Goal: Task Accomplishment & Management: Use online tool/utility

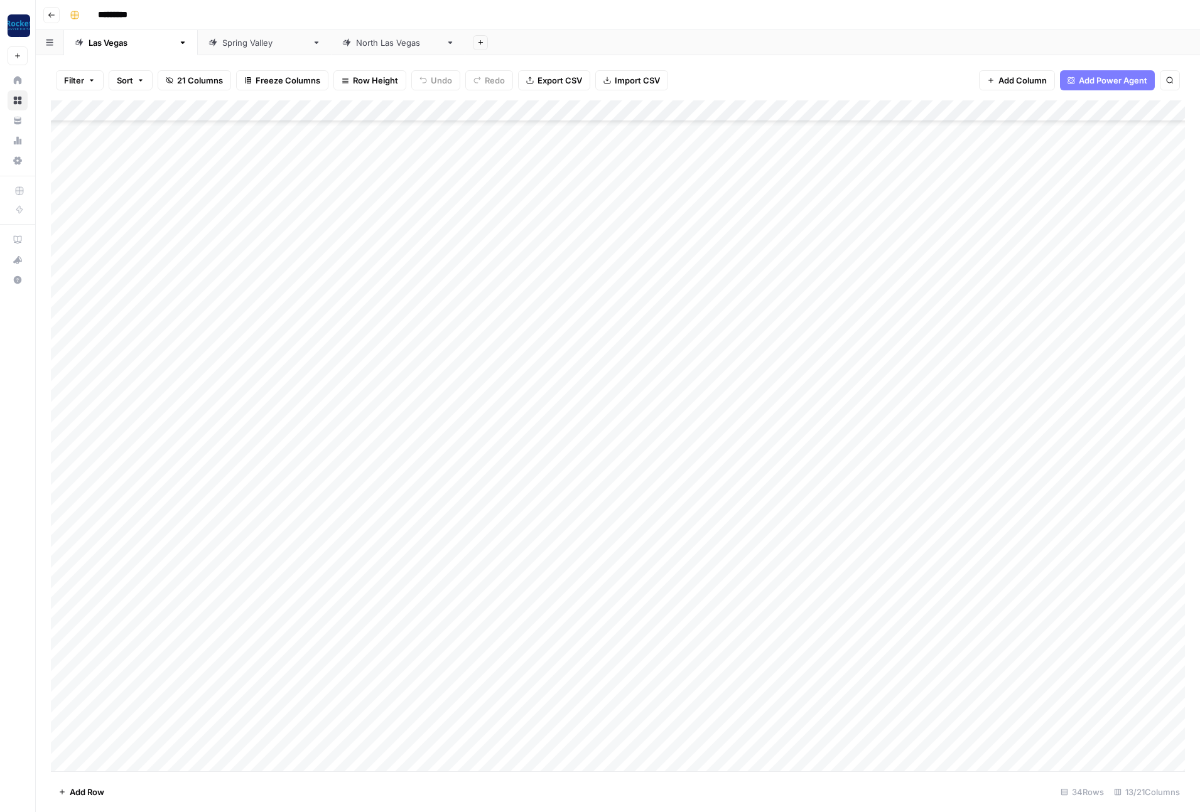
scroll to position [96, 0]
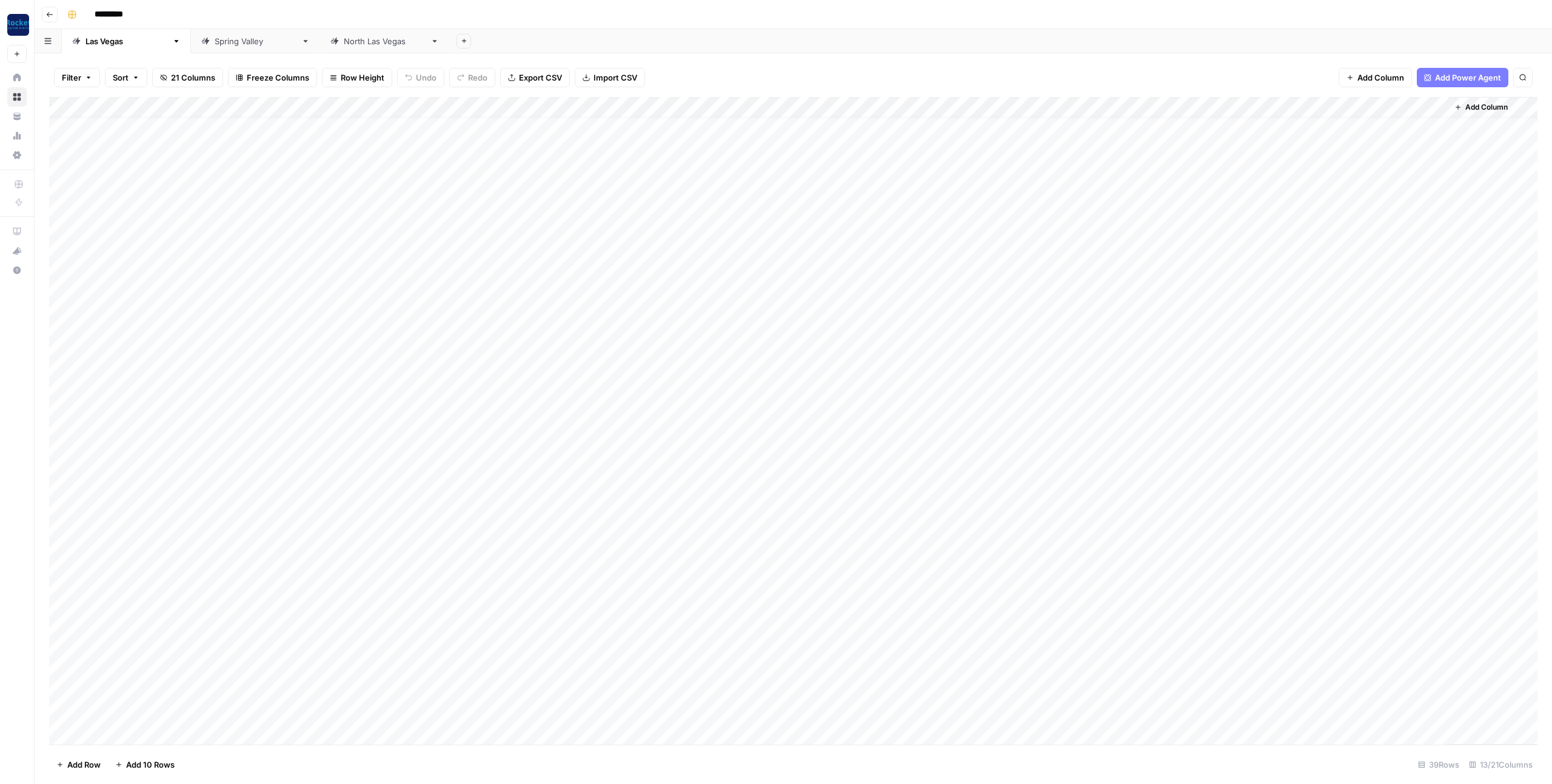
scroll to position [196, 0]
click at [1158, 671] on div "Add Column" at bounding box center [793, 420] width 1488 height 648
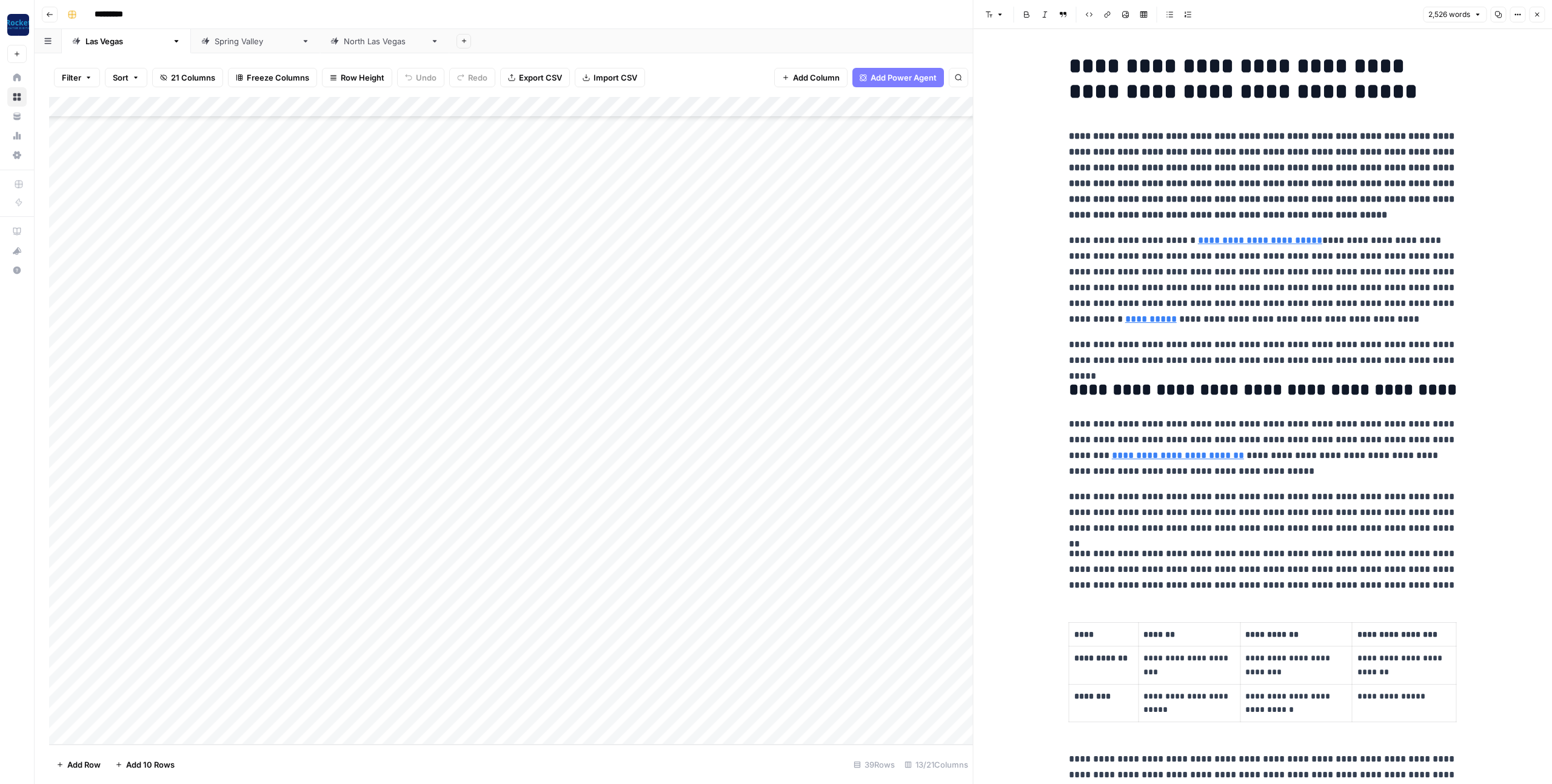
click at [1158, 315] on p "**********" at bounding box center [1263, 280] width 388 height 95
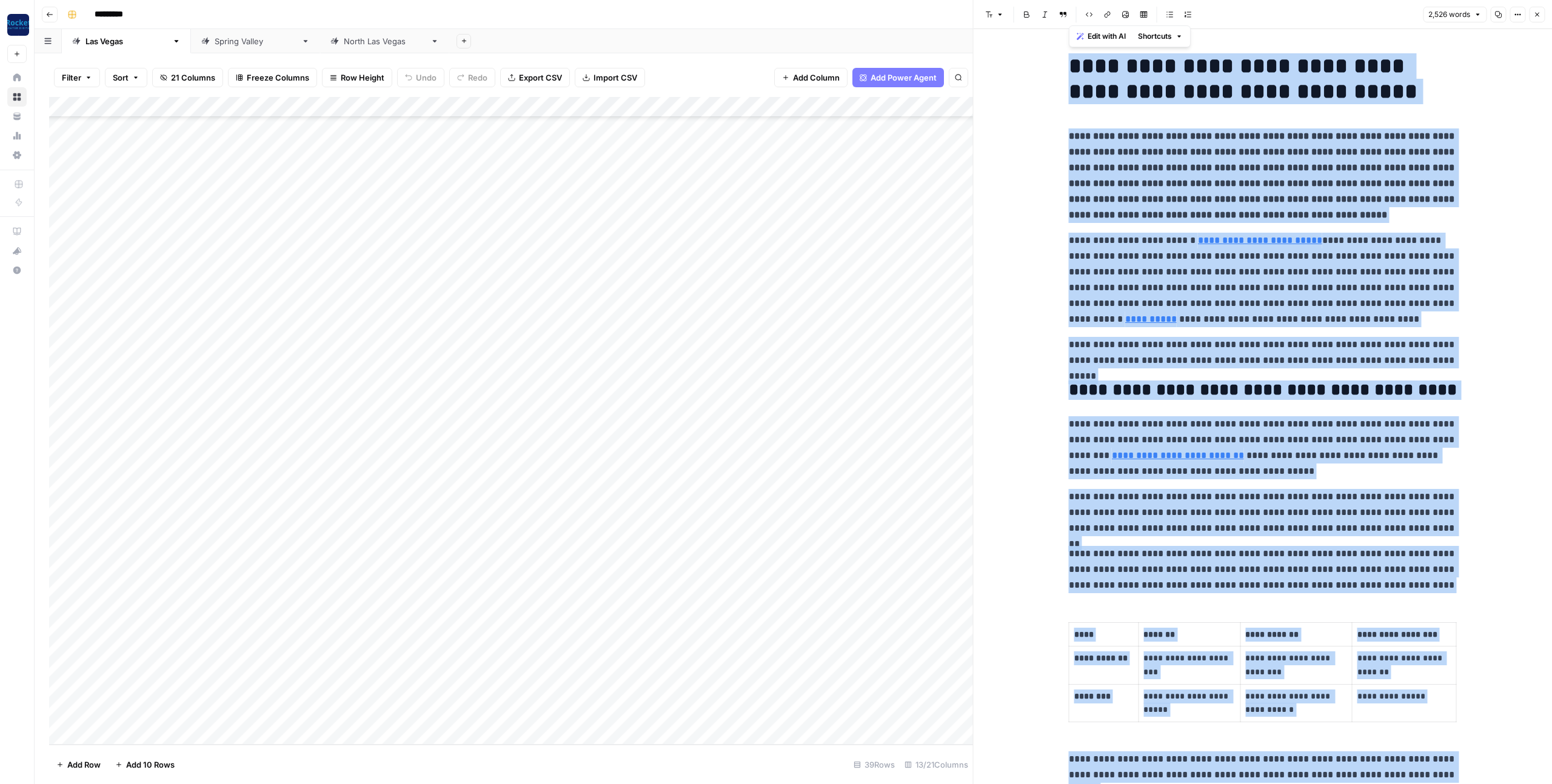
copy div "**********"
click at [1158, 315] on p "**********" at bounding box center [1263, 280] width 388 height 95
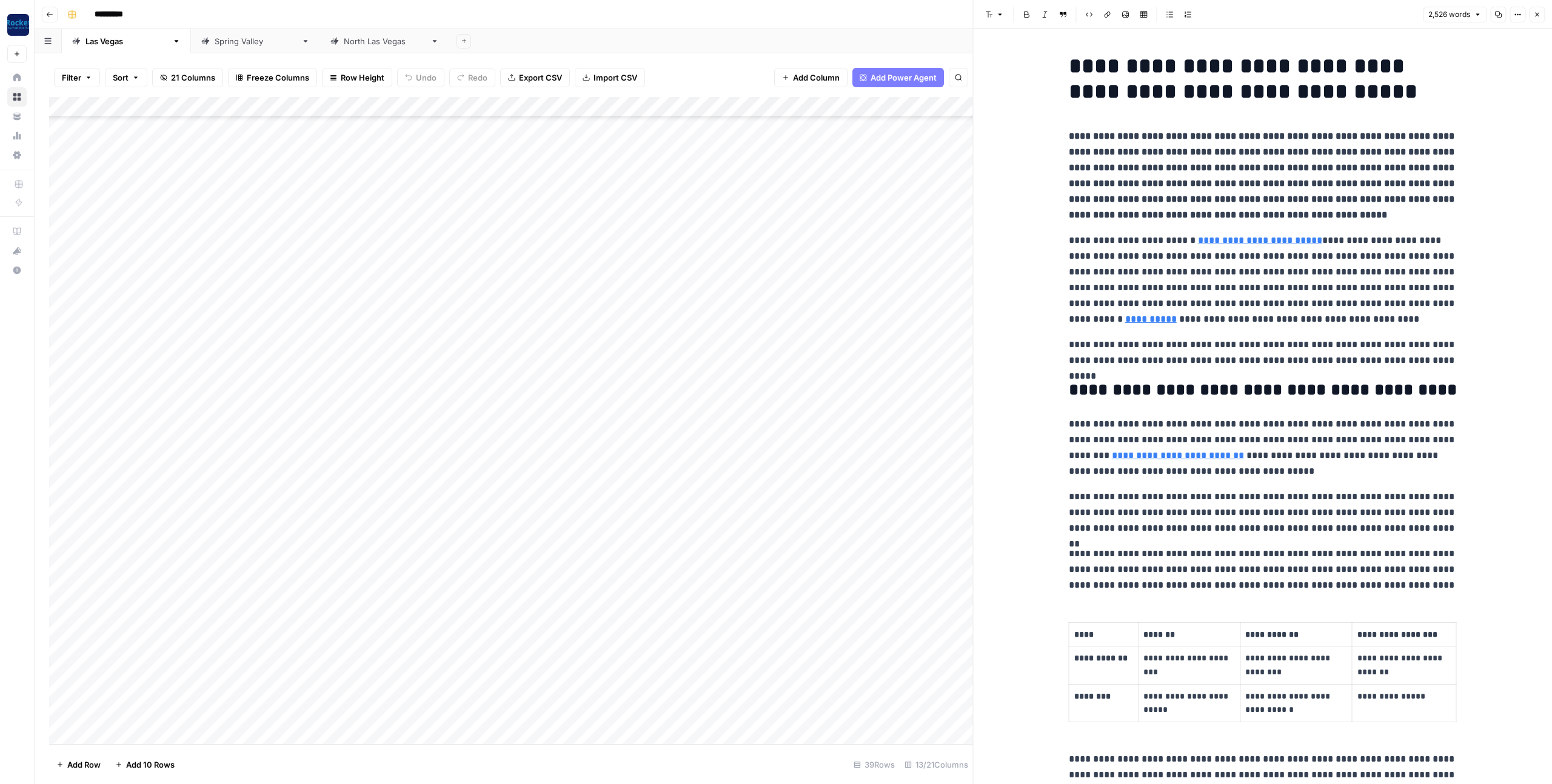
click at [1158, 15] on icon "button" at bounding box center [1537, 14] width 4 height 4
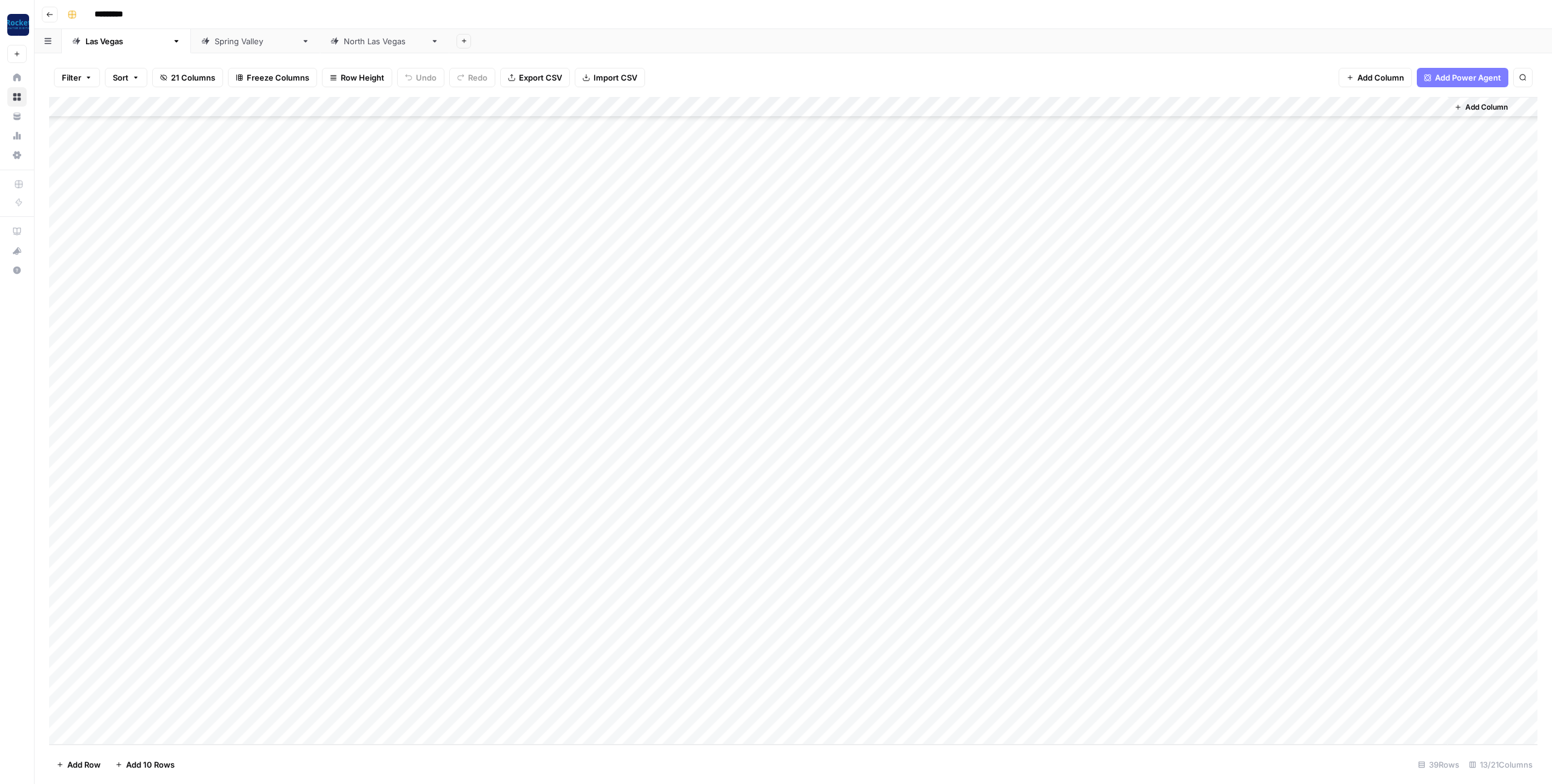
click at [1002, 693] on div "Add Column" at bounding box center [793, 420] width 1488 height 648
click at [1003, 714] on div "Add Column" at bounding box center [793, 420] width 1488 height 648
click at [344, 46] on div "[GEOGRAPHIC_DATA]" at bounding box center [384, 41] width 82 height 13
click at [609, 457] on div "Add Column" at bounding box center [793, 322] width 1488 height 452
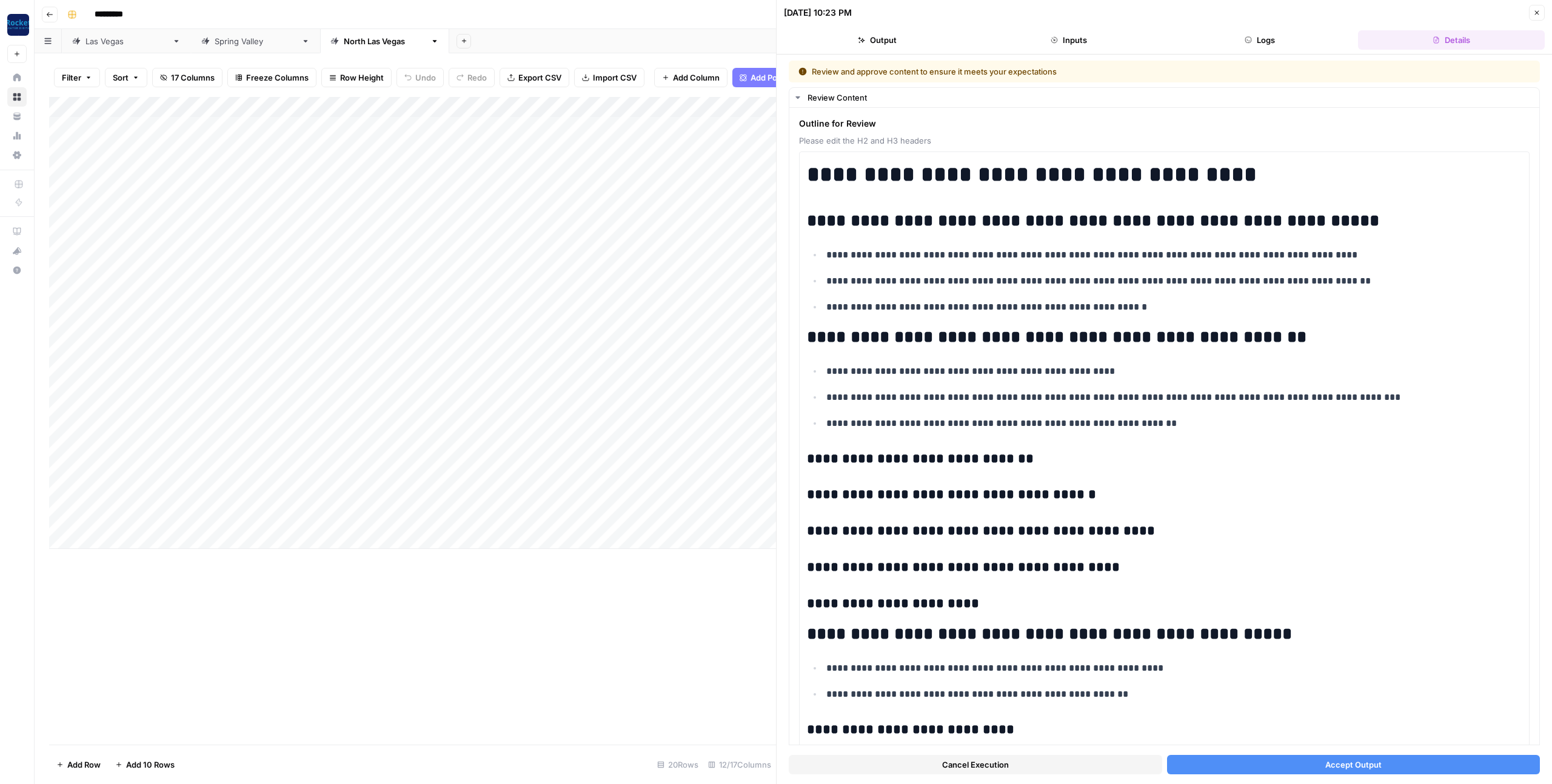
click at [1158, 760] on button "Accept Output" at bounding box center [1353, 765] width 374 height 19
click at [1158, 12] on icon "button" at bounding box center [1537, 13] width 4 height 4
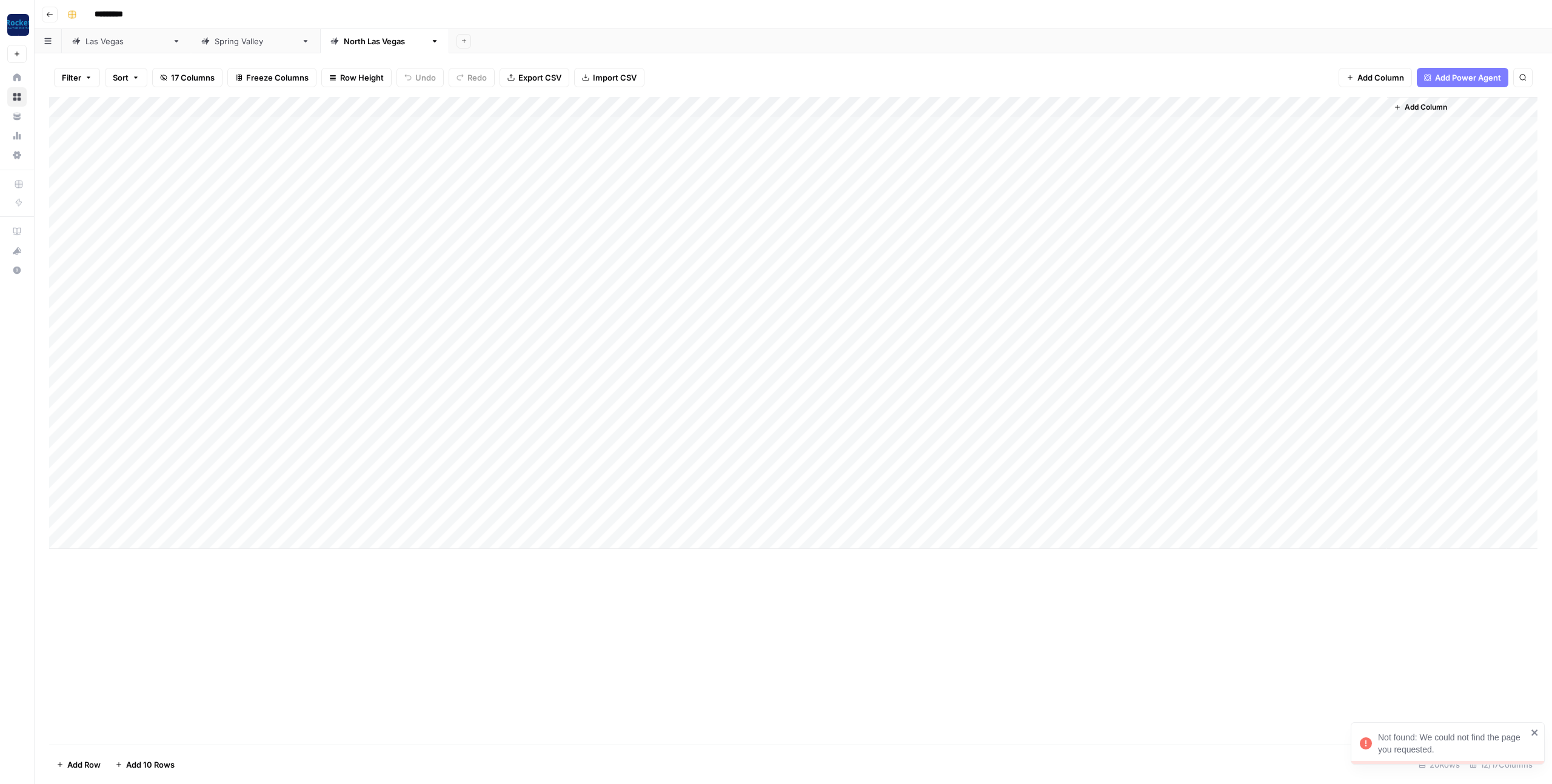
click at [136, 474] on div "Add Column" at bounding box center [793, 322] width 1488 height 452
click at [154, 474] on div "Add Column" at bounding box center [793, 322] width 1488 height 452
click at [164, 512] on div "Add Column" at bounding box center [793, 322] width 1488 height 452
click at [155, 516] on div "Add Column" at bounding box center [793, 322] width 1488 height 452
type textarea "**********"
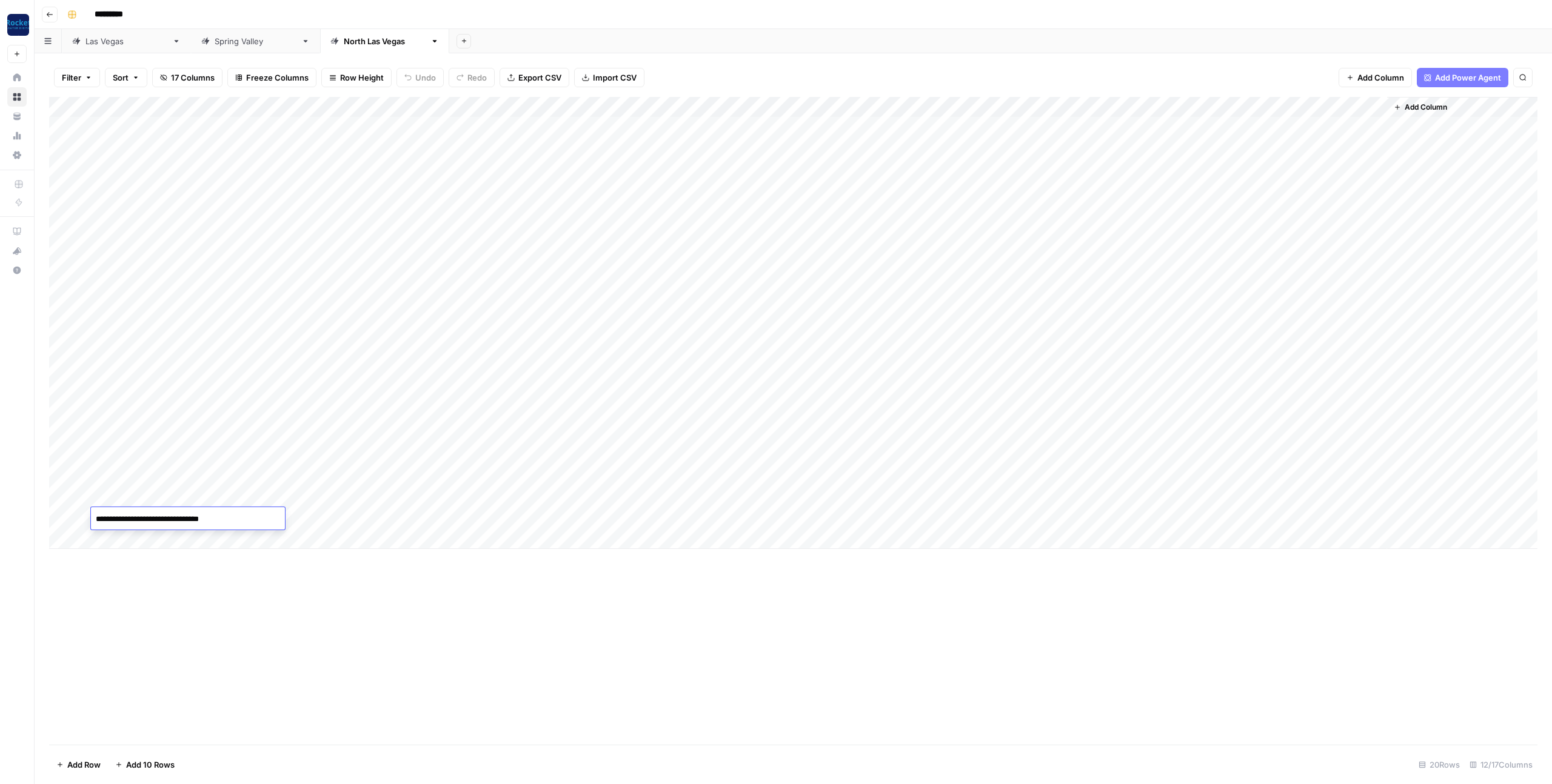
click at [459, 512] on div "Add Column" at bounding box center [793, 322] width 1488 height 452
click at [438, 516] on div "Add Column" at bounding box center [793, 322] width 1488 height 452
click at [455, 588] on button "Practice Area Page" at bounding box center [460, 587] width 80 height 14
click at [65, 477] on div "Add Column" at bounding box center [793, 322] width 1488 height 452
click at [63, 458] on div "Add Column" at bounding box center [793, 322] width 1488 height 452
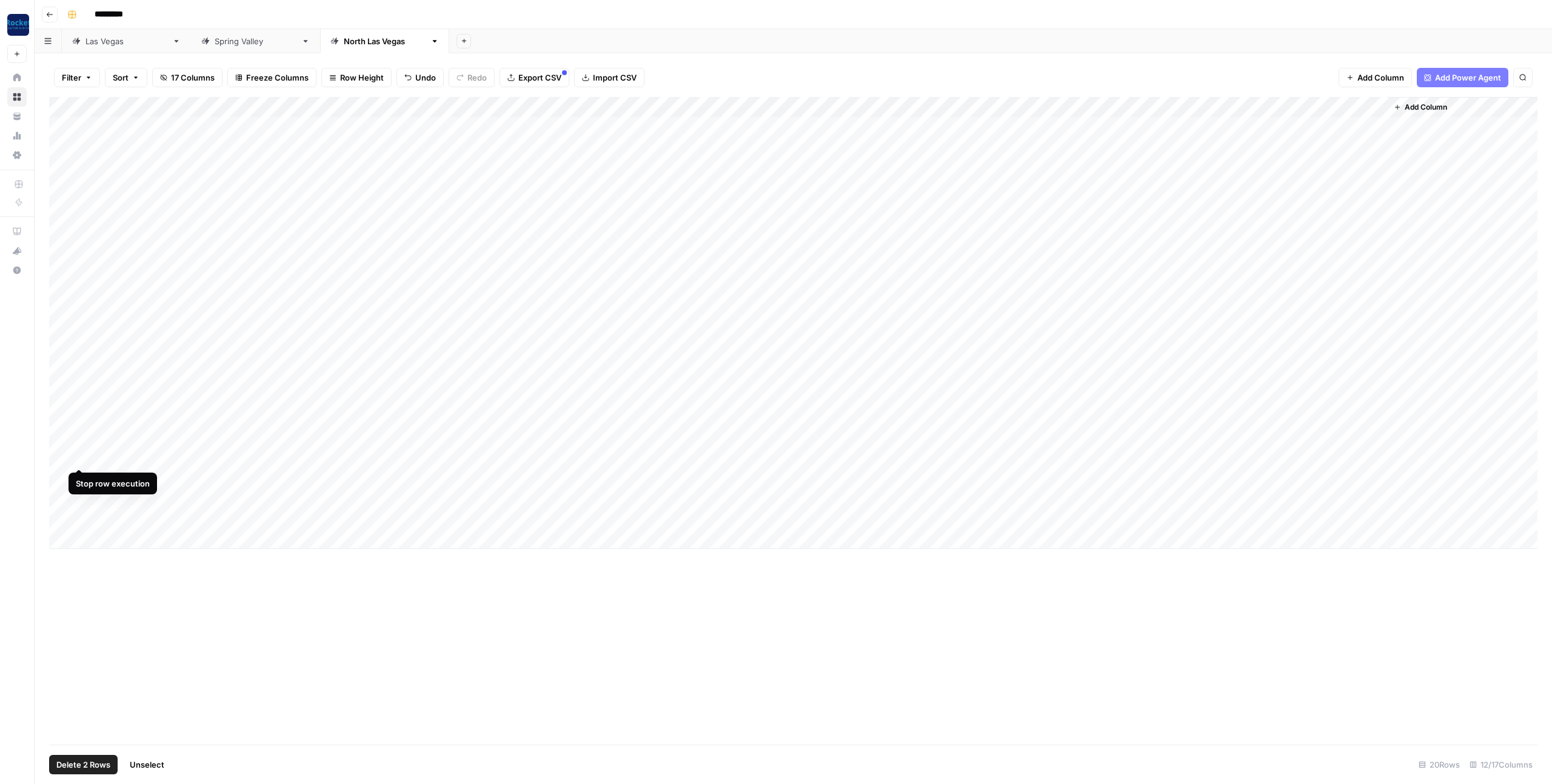
click at [76, 457] on div "Add Column" at bounding box center [793, 322] width 1488 height 452
click at [77, 474] on div "Add Column" at bounding box center [793, 322] width 1488 height 452
click at [68, 767] on span "Delete 2 Rows" at bounding box center [83, 765] width 54 height 13
click at [732, 143] on span "Delete" at bounding box center [732, 140] width 26 height 13
click at [611, 453] on div "Add Column" at bounding box center [793, 302] width 1488 height 411
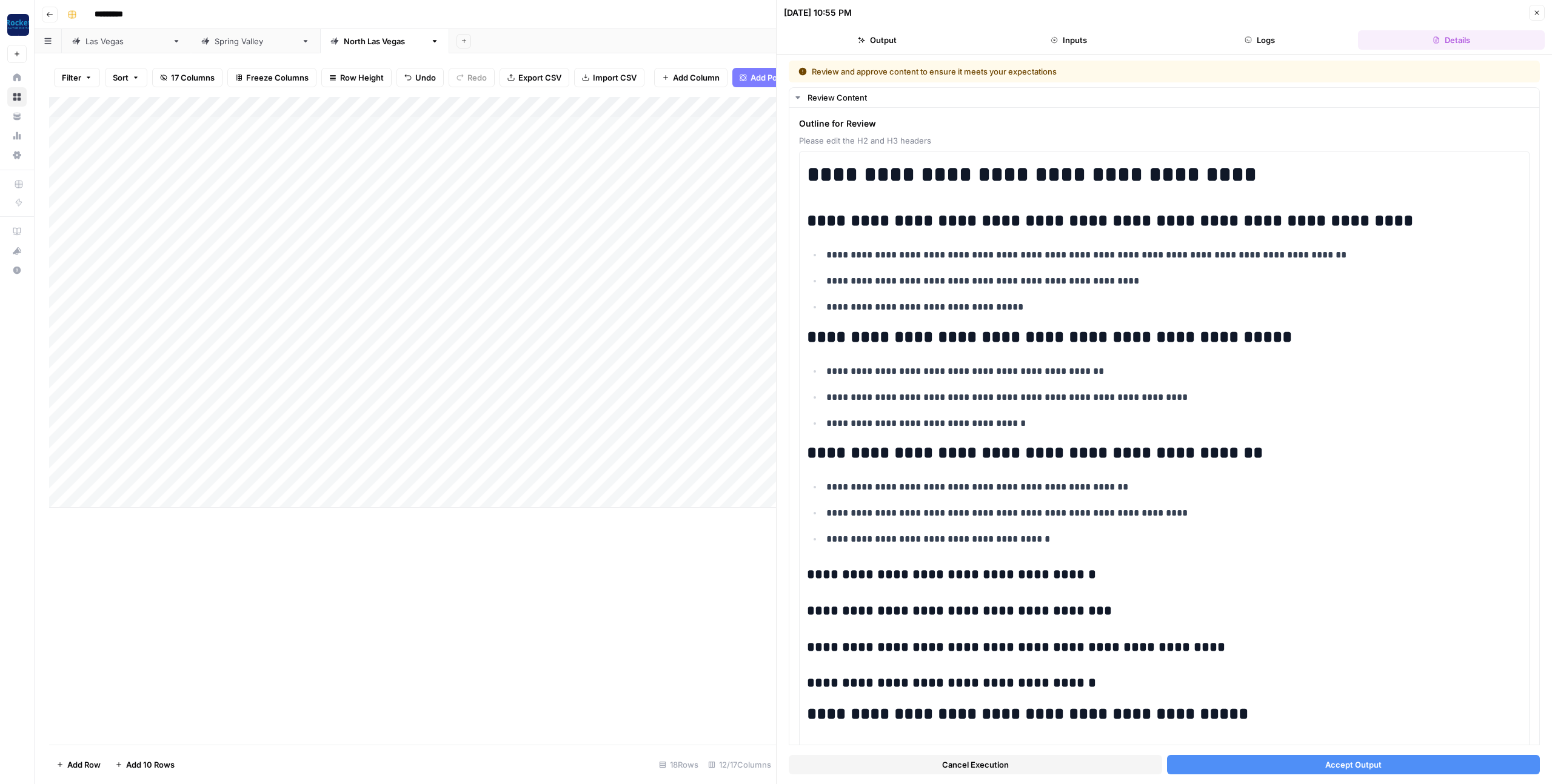
click at [1158, 764] on button "Accept Output" at bounding box center [1353, 765] width 374 height 19
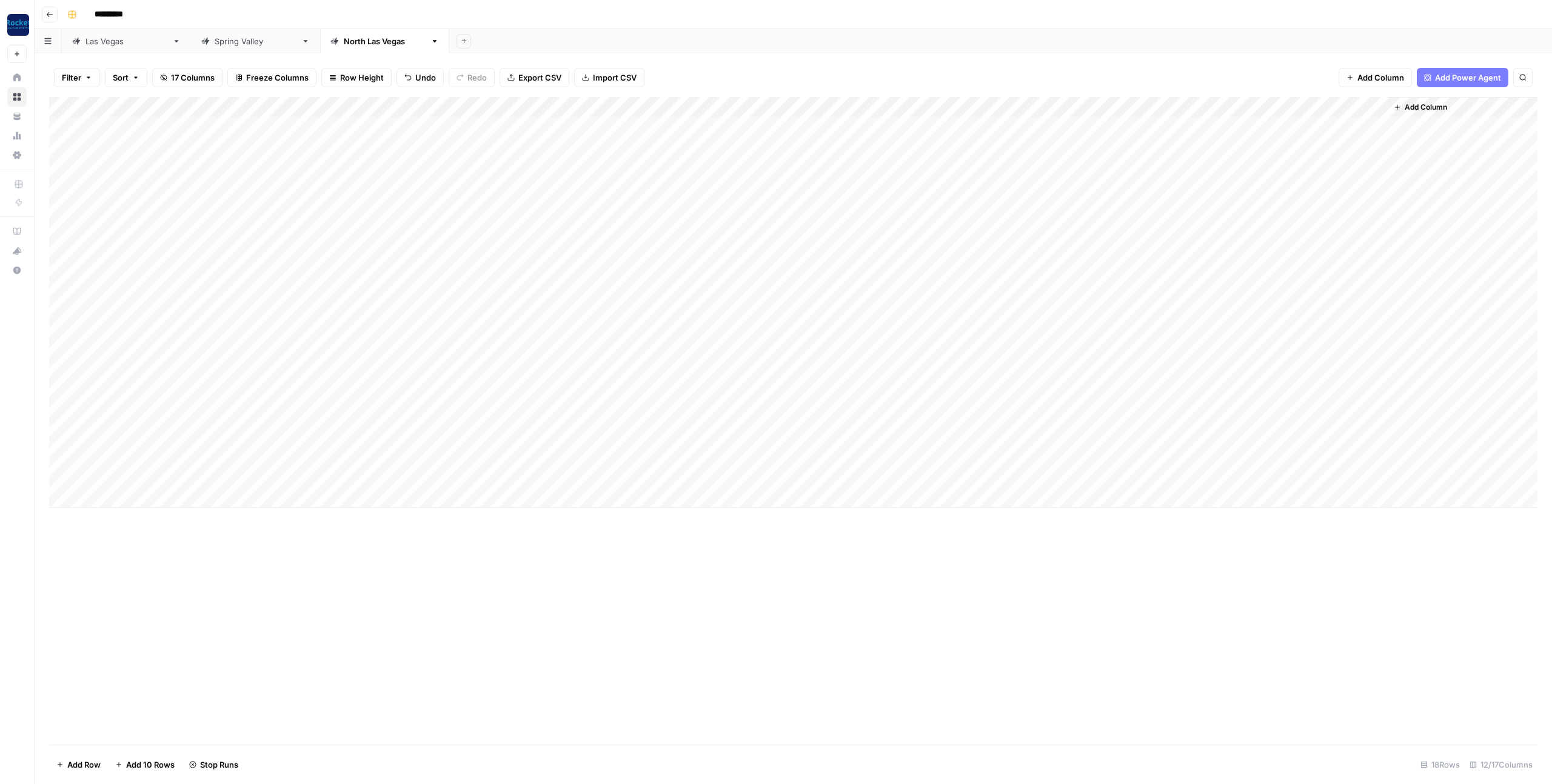
click at [566, 475] on div "Add Column" at bounding box center [793, 302] width 1488 height 411
click at [1155, 350] on div "Add Column" at bounding box center [793, 302] width 1488 height 411
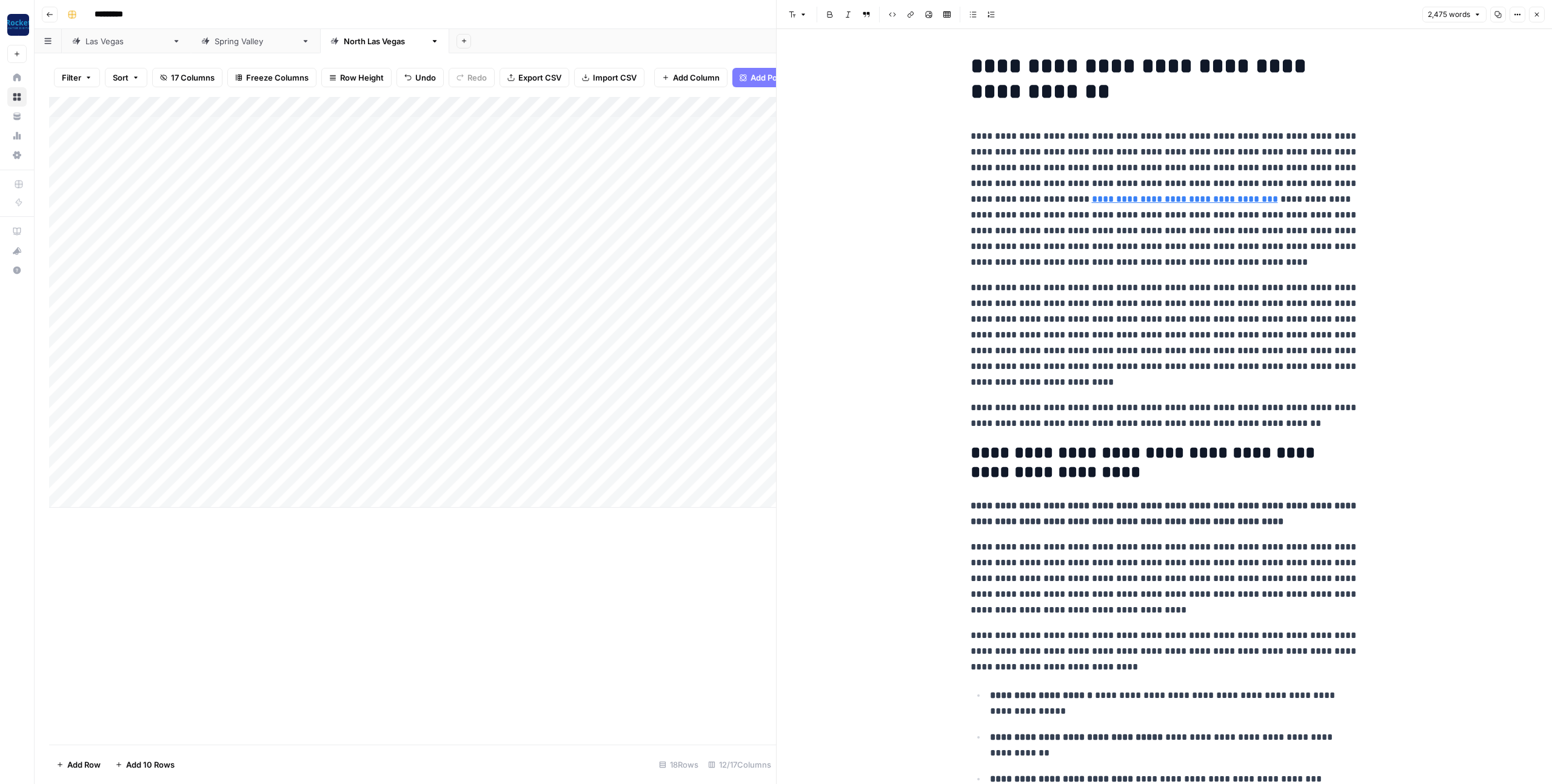
click at [1158, 15] on icon "button" at bounding box center [1537, 14] width 8 height 8
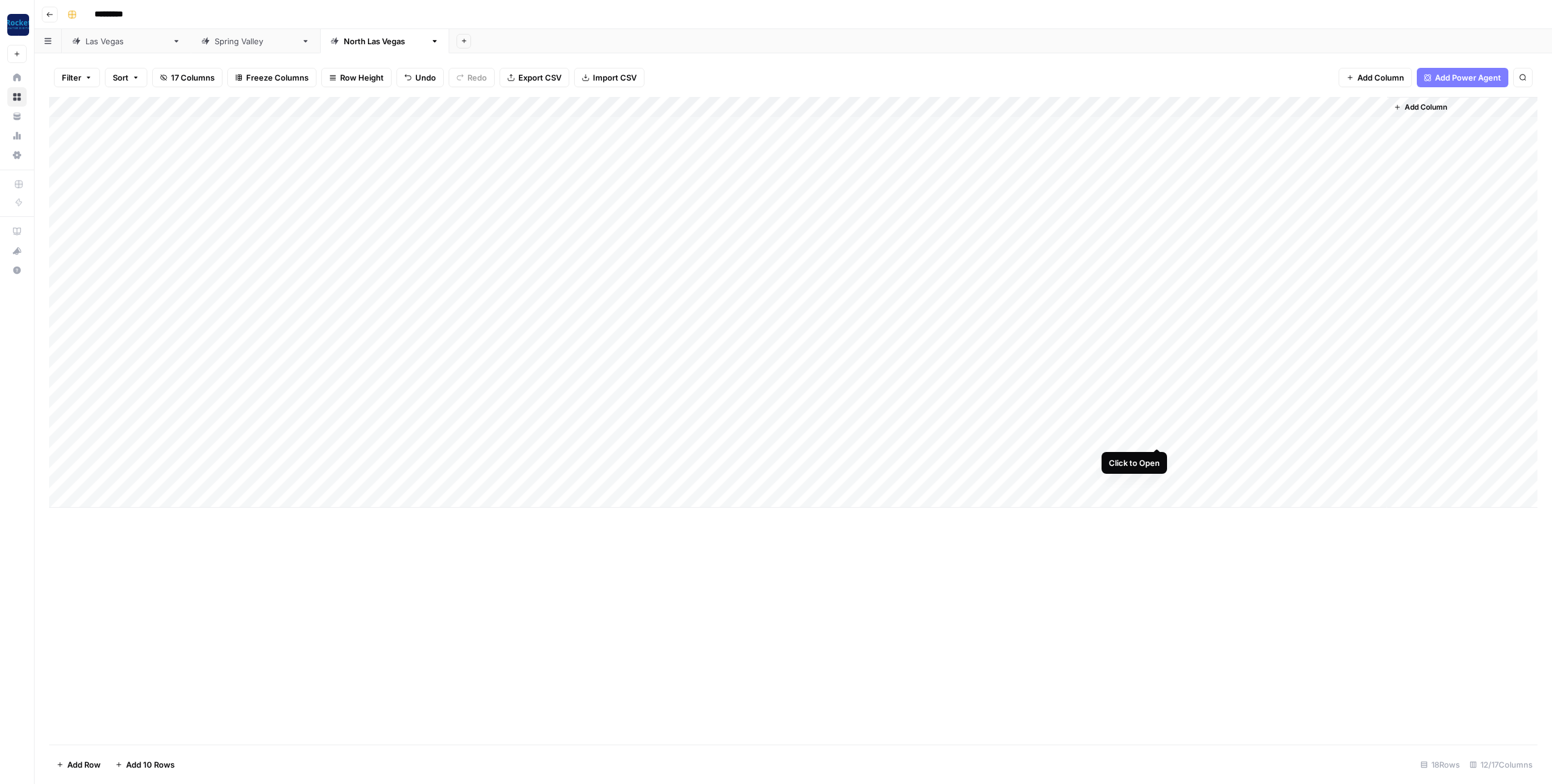
click at [1158, 435] on div "Add Column" at bounding box center [793, 302] width 1488 height 411
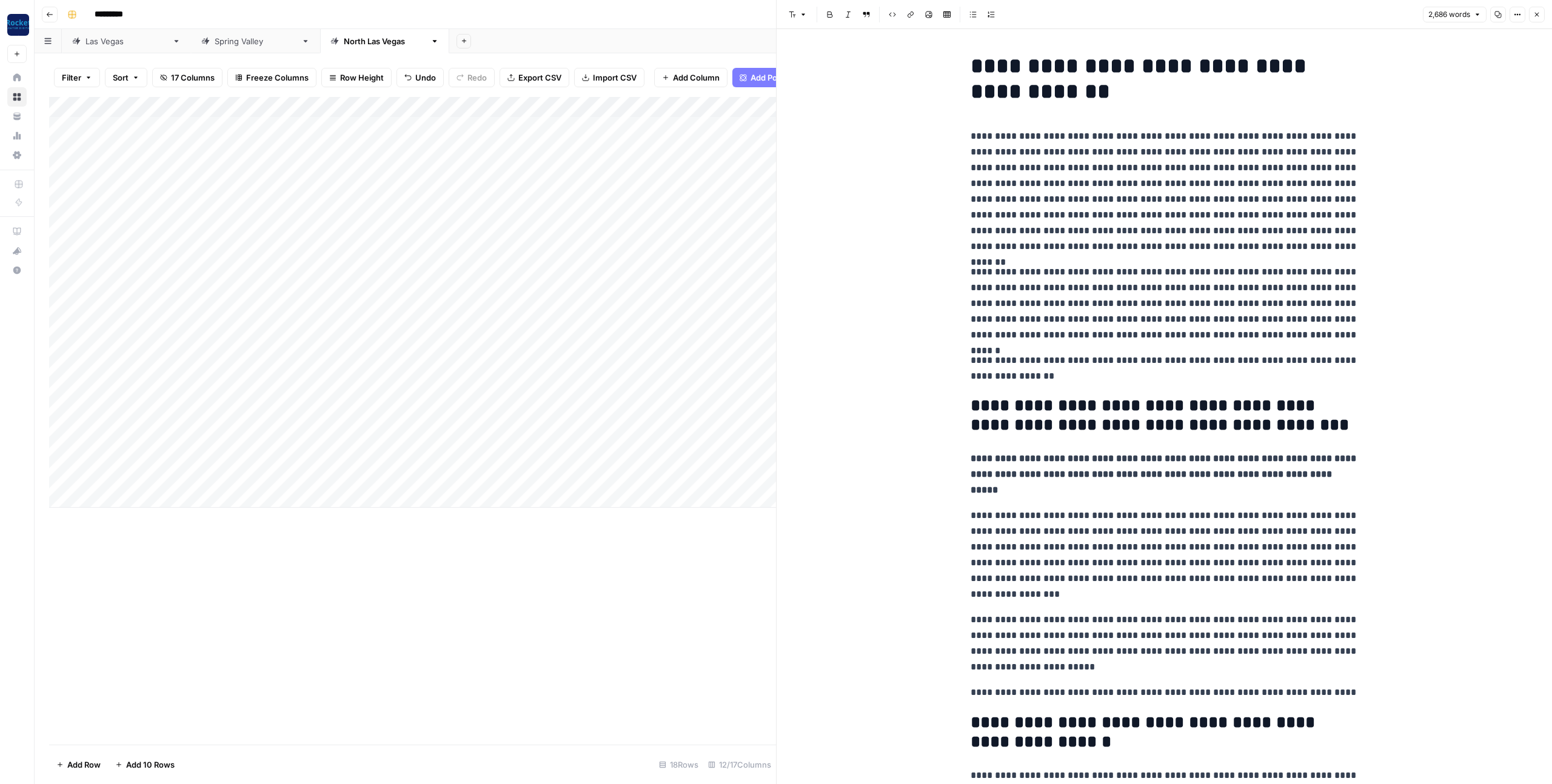
click at [1088, 241] on p "**********" at bounding box center [1165, 191] width 388 height 126
copy div "**********"
click at [1158, 15] on icon "button" at bounding box center [1537, 14] width 8 height 8
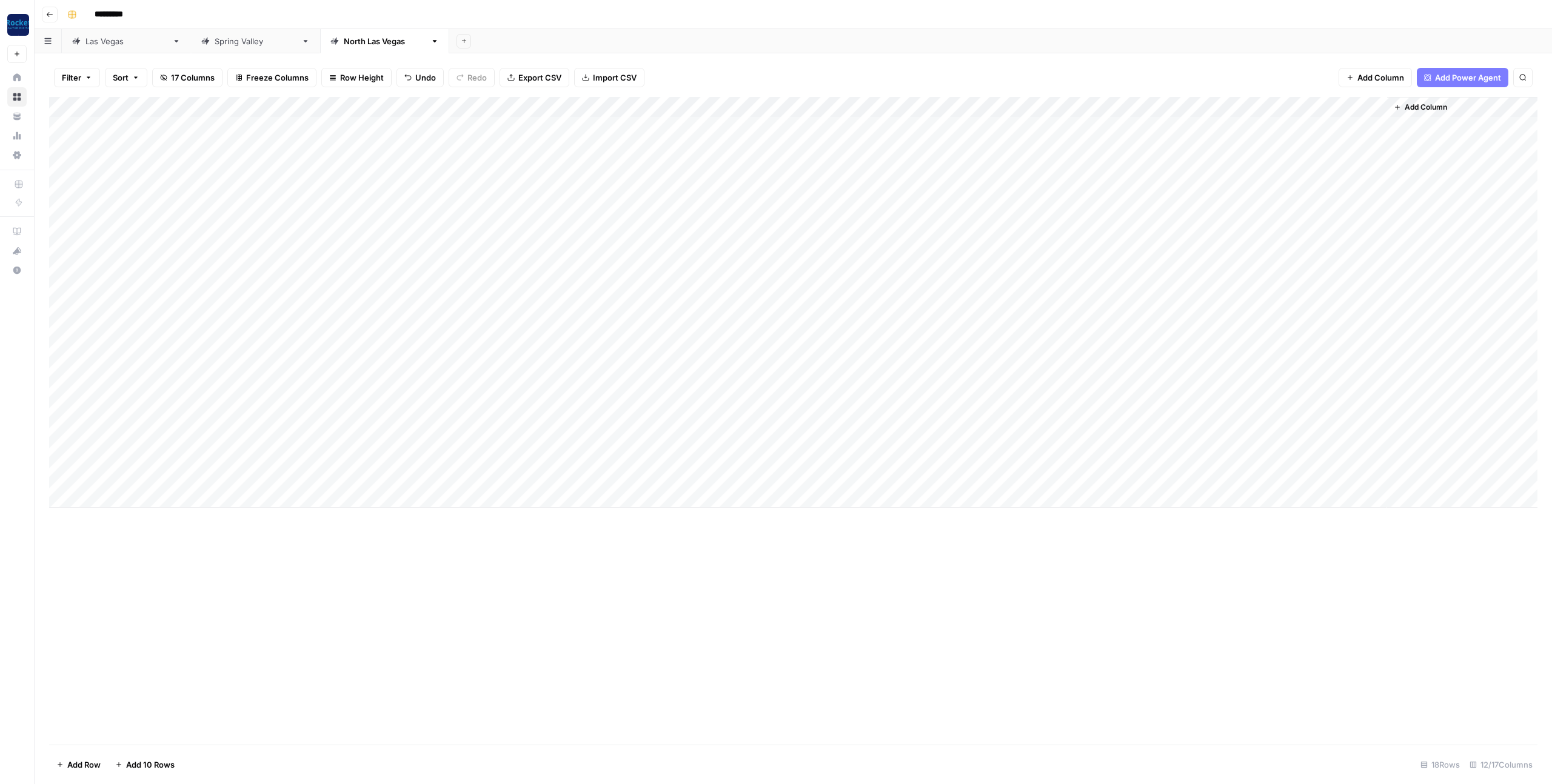
click at [1007, 457] on div "Add Column" at bounding box center [793, 302] width 1488 height 411
click at [614, 476] on div "Add Column" at bounding box center [793, 302] width 1488 height 411
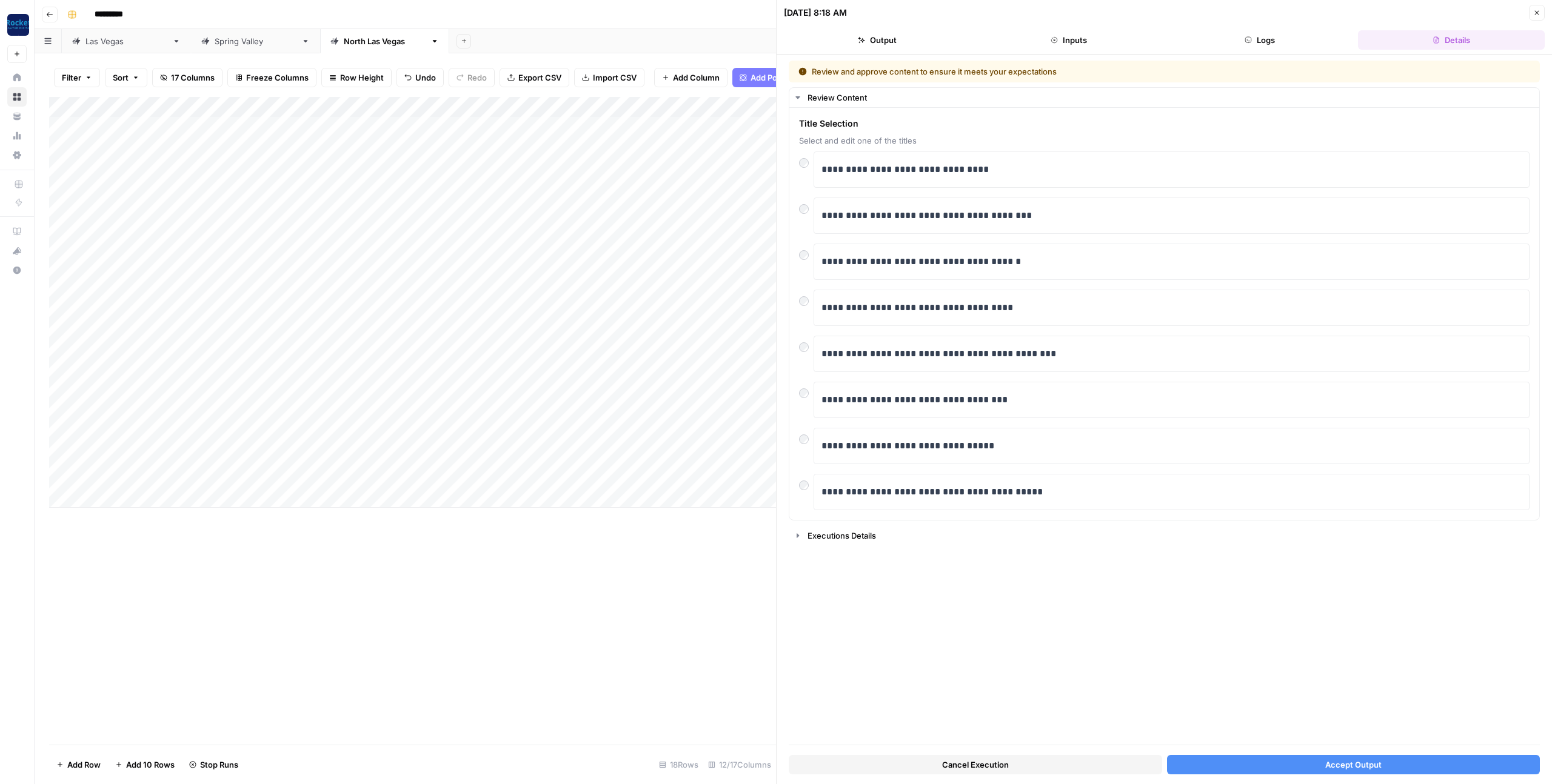
click at [1158, 762] on button "Accept Output" at bounding box center [1353, 765] width 374 height 19
